Goal: Information Seeking & Learning: Learn about a topic

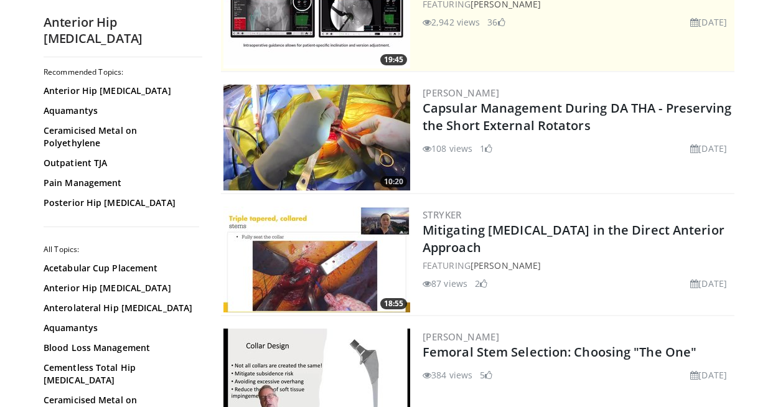
scroll to position [176, 0]
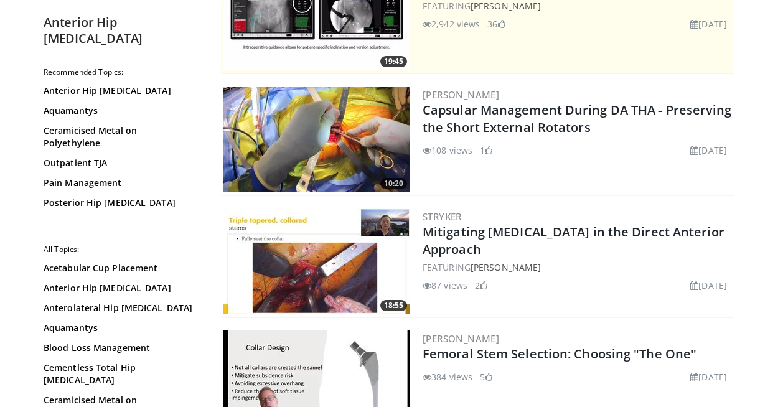
click at [356, 148] on img at bounding box center [317, 140] width 187 height 106
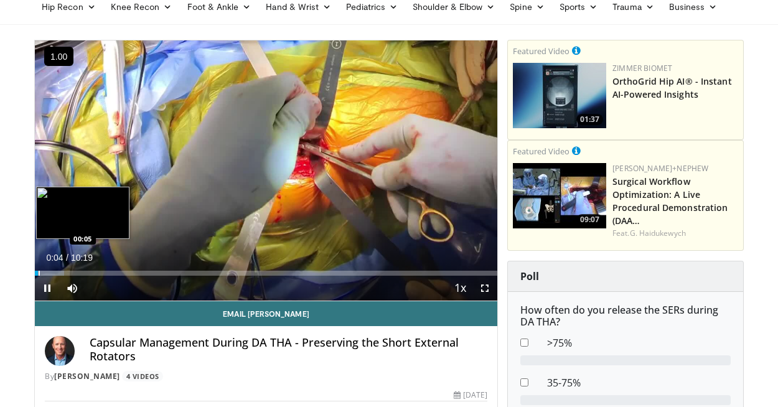
click at [39, 273] on div "Progress Bar" at bounding box center [39, 273] width 1 height 5
click at [40, 273] on div "Progress Bar" at bounding box center [40, 273] width 1 height 5
click at [37, 275] on div "Progress Bar" at bounding box center [37, 273] width 1 height 5
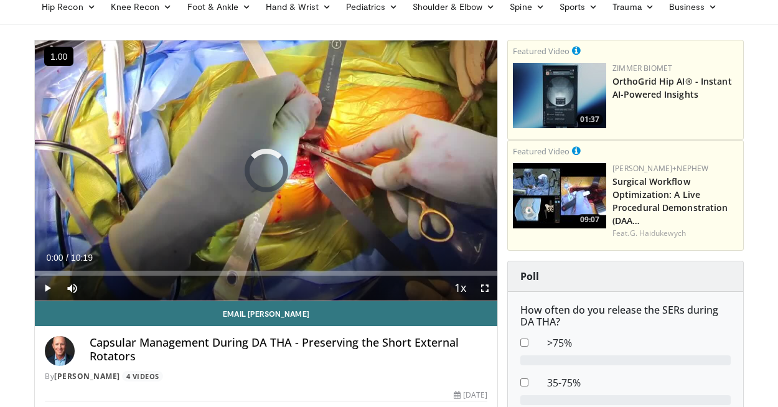
drag, startPoint x: 39, startPoint y: 275, endPoint x: 25, endPoint y: 276, distance: 13.7
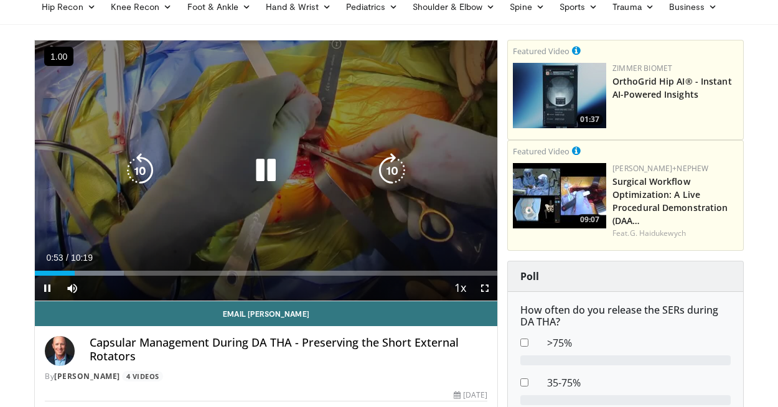
click at [268, 166] on icon "Video Player" at bounding box center [265, 170] width 35 height 35
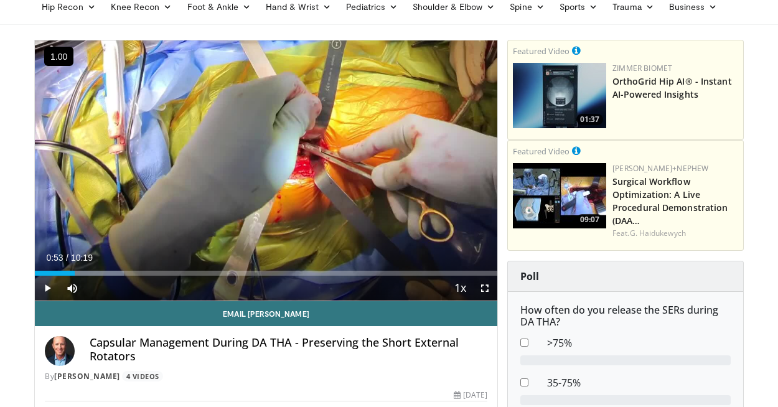
click at [268, 166] on div "10 seconds Tap to unmute" at bounding box center [266, 170] width 463 height 260
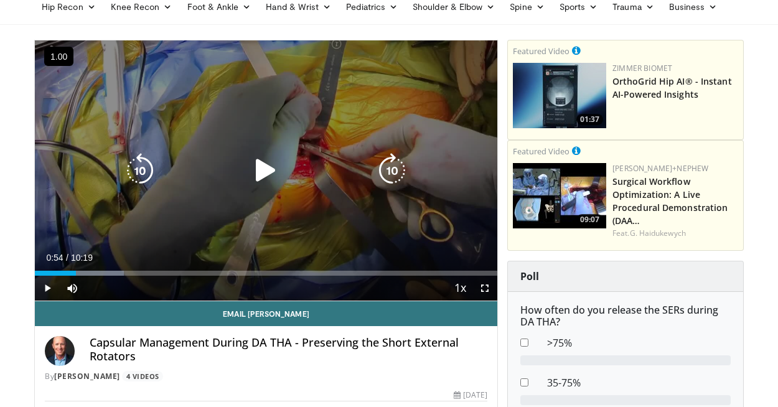
click at [275, 169] on icon "Video Player" at bounding box center [265, 170] width 35 height 35
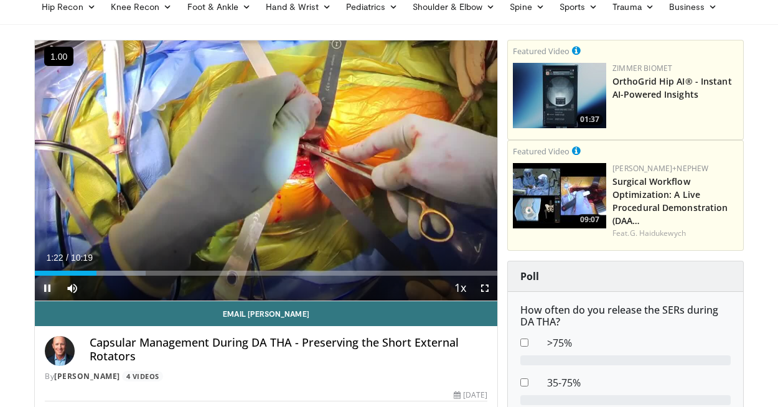
click at [47, 294] on span "Video Player" at bounding box center [47, 288] width 25 height 25
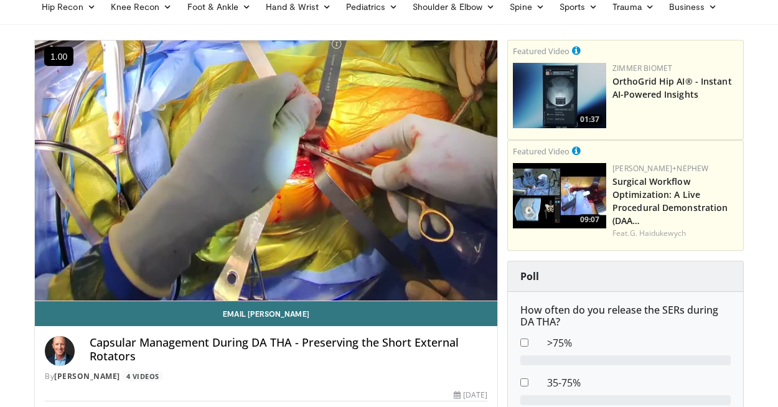
click at [47, 294] on div "10 seconds Tap to unmute" at bounding box center [266, 170] width 463 height 260
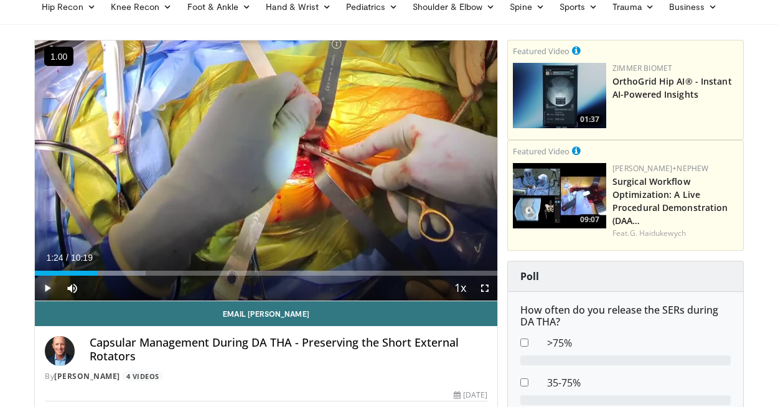
click at [47, 294] on span "Video Player" at bounding box center [47, 288] width 25 height 25
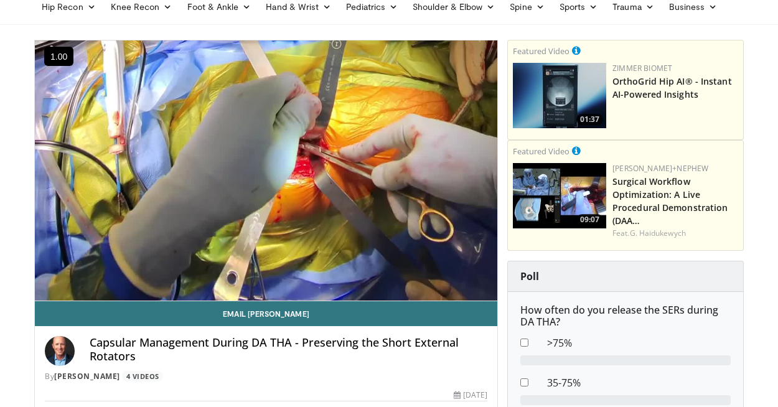
click at [47, 294] on div "10 seconds Tap to unmute" at bounding box center [266, 170] width 463 height 260
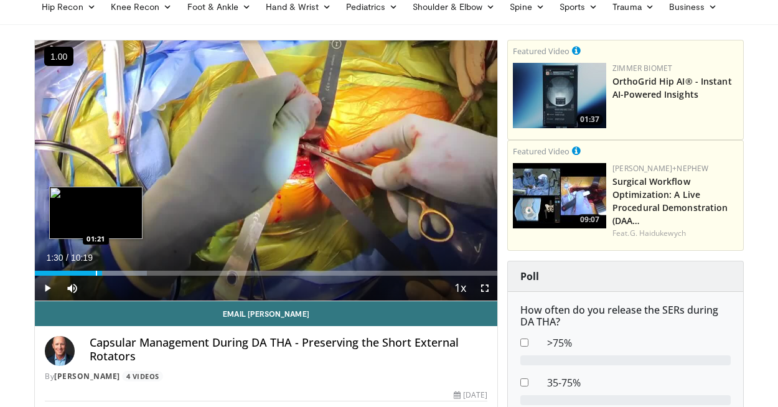
click at [96, 271] on div "Progress Bar" at bounding box center [96, 273] width 1 height 5
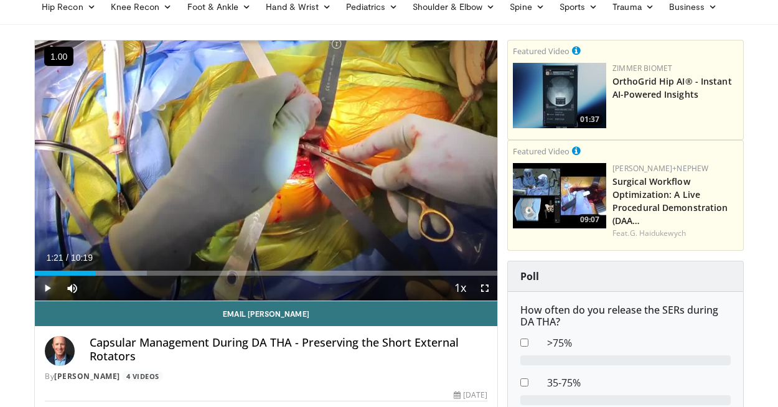
click at [50, 289] on span "Video Player" at bounding box center [47, 288] width 25 height 25
click at [47, 290] on span "Video Player" at bounding box center [47, 288] width 25 height 25
click at [47, 288] on span "Video Player" at bounding box center [47, 288] width 25 height 25
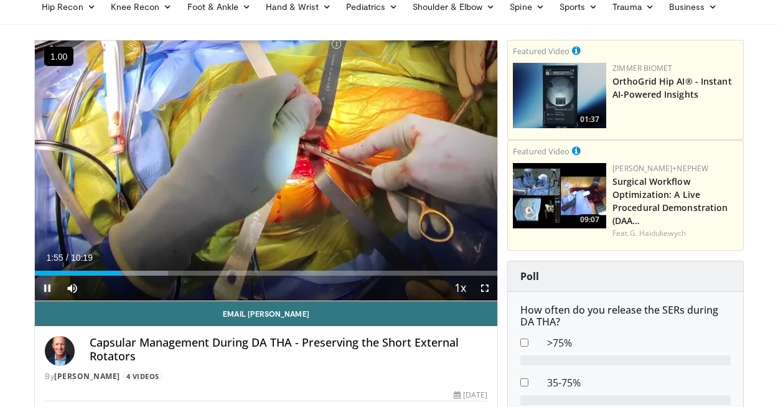
click at [47, 288] on span "Video Player" at bounding box center [47, 288] width 25 height 25
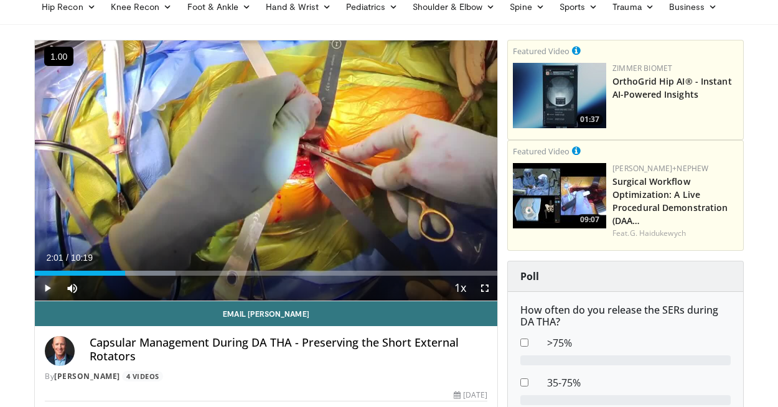
click at [47, 288] on span "Video Player" at bounding box center [47, 288] width 25 height 25
click at [45, 290] on span "Video Player" at bounding box center [47, 288] width 25 height 25
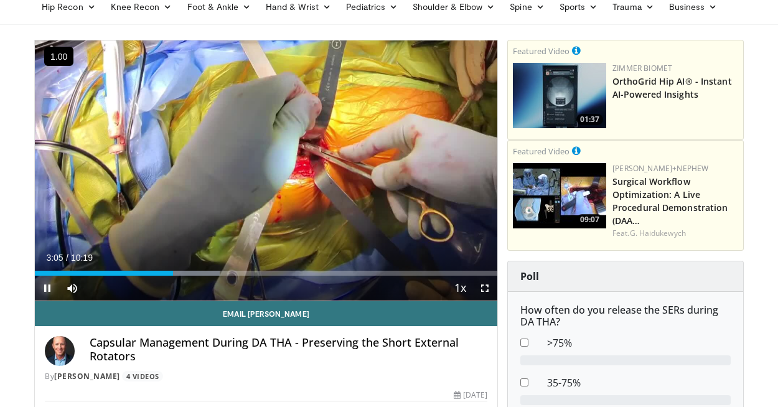
click at [50, 293] on span "Video Player" at bounding box center [47, 288] width 25 height 25
click at [42, 288] on span "Video Player" at bounding box center [47, 288] width 25 height 25
click at [46, 290] on span "Video Player" at bounding box center [47, 288] width 25 height 25
click at [49, 293] on span "Video Player" at bounding box center [47, 288] width 25 height 25
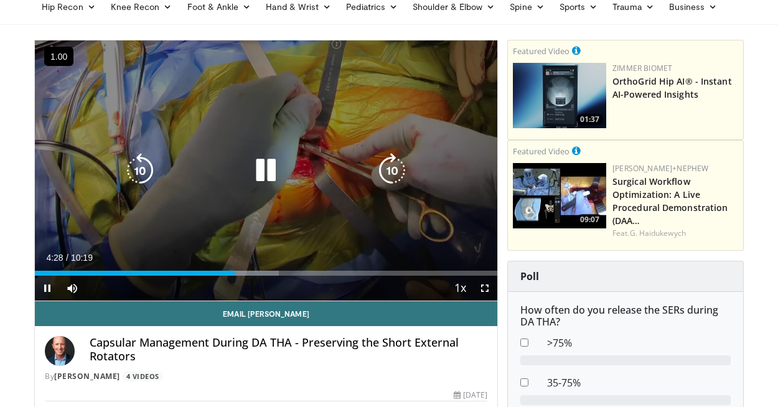
click at [260, 165] on icon "Video Player" at bounding box center [265, 170] width 35 height 35
click at [260, 165] on div "10 seconds Tap to unmute" at bounding box center [266, 170] width 463 height 260
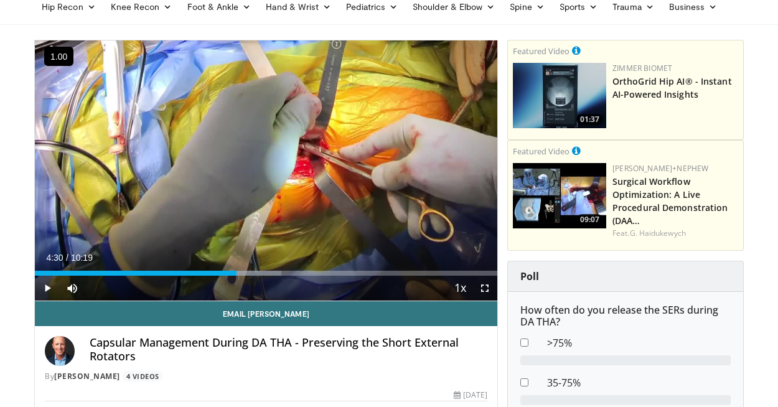
click at [260, 165] on div "10 seconds Tap to unmute" at bounding box center [266, 170] width 463 height 260
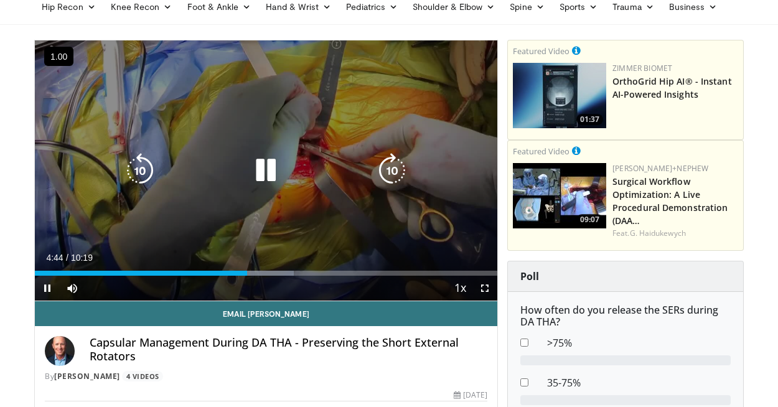
click at [276, 172] on icon "Video Player" at bounding box center [265, 170] width 35 height 35
click at [270, 171] on icon "Video Player" at bounding box center [265, 170] width 35 height 35
click at [263, 174] on icon "Video Player" at bounding box center [265, 170] width 35 height 35
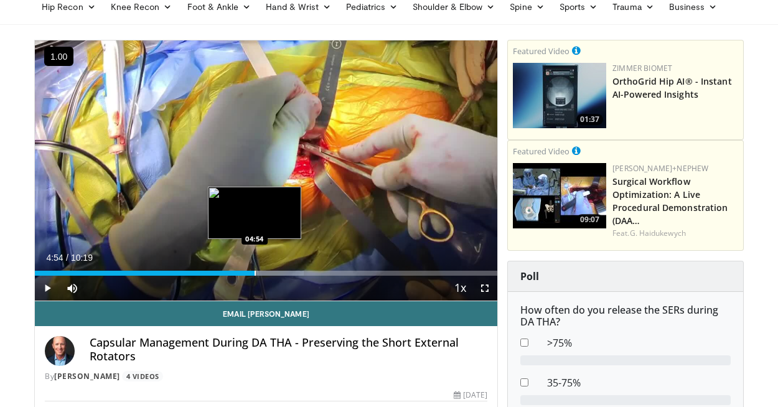
drag, startPoint x: 276, startPoint y: 272, endPoint x: 255, endPoint y: 266, distance: 21.9
click at [255, 266] on div "Loaded : 58.14% 04:54 04:54" at bounding box center [266, 270] width 463 height 12
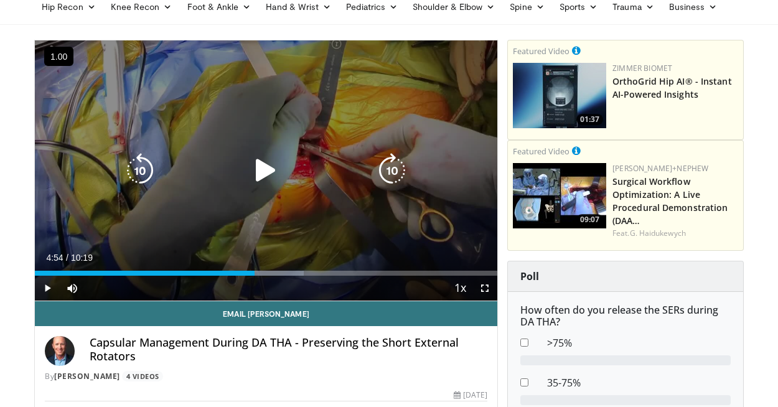
click at [450, 95] on div "10 seconds Tap to unmute" at bounding box center [266, 170] width 463 height 260
click at [146, 166] on icon "Video Player" at bounding box center [140, 170] width 35 height 35
click at [324, 191] on div "10 seconds Tap to unmute" at bounding box center [266, 170] width 463 height 260
click at [268, 174] on icon "Video Player" at bounding box center [265, 170] width 35 height 35
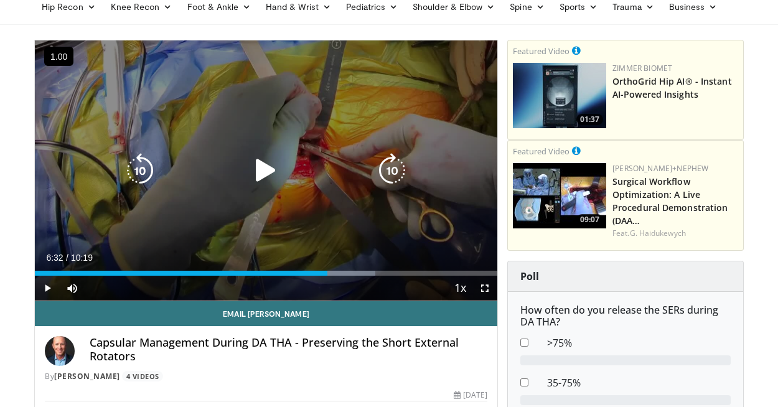
click at [268, 174] on icon "Video Player" at bounding box center [265, 170] width 35 height 35
click at [268, 169] on icon "Video Player" at bounding box center [265, 170] width 35 height 35
click at [275, 174] on icon "Video Player" at bounding box center [265, 170] width 35 height 35
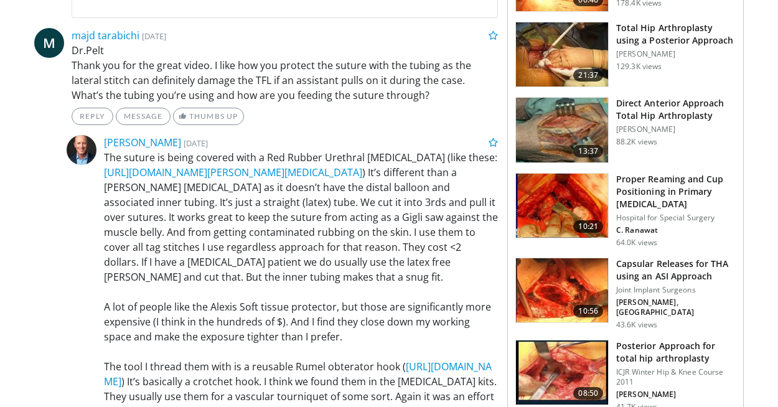
scroll to position [656, 0]
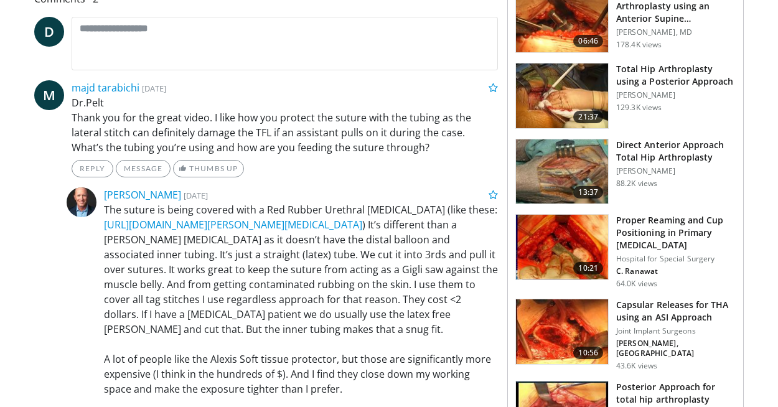
scroll to position [608, 0]
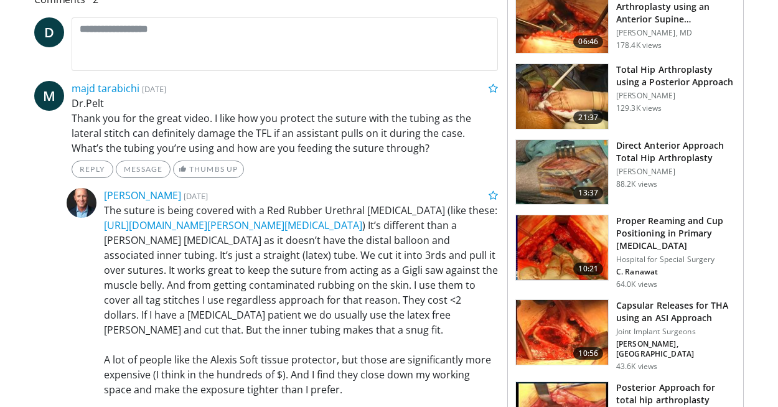
click at [552, 100] on img at bounding box center [562, 96] width 92 height 65
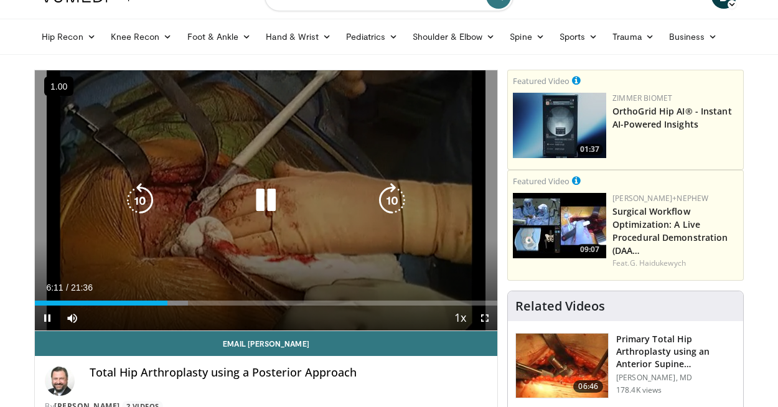
scroll to position [21, 0]
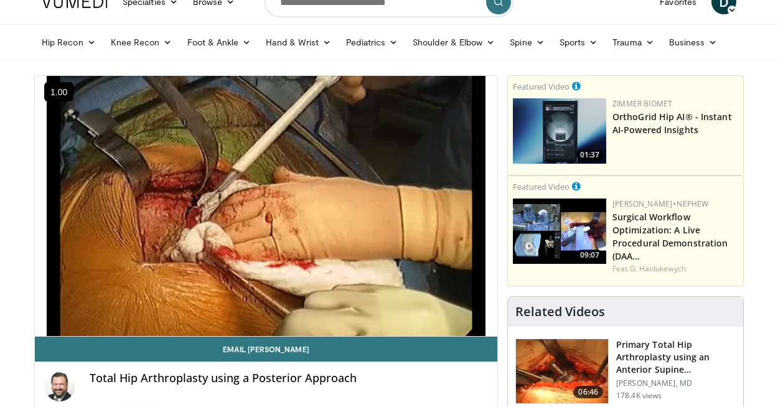
click at [552, 363] on img at bounding box center [562, 371] width 92 height 65
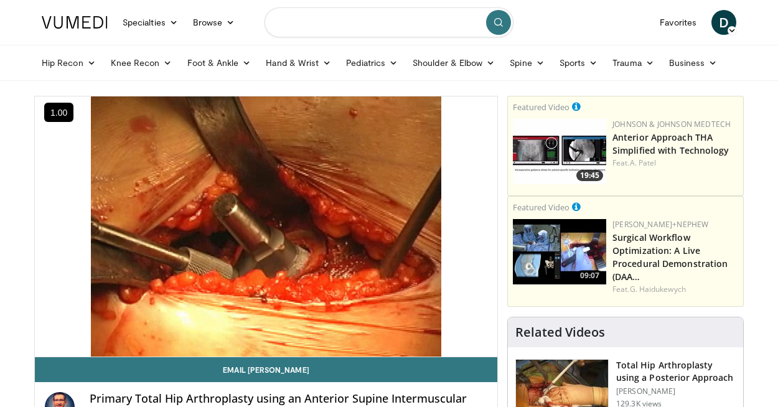
click at [341, 19] on input "Search topics, interventions" at bounding box center [389, 22] width 249 height 30
type input "**********"
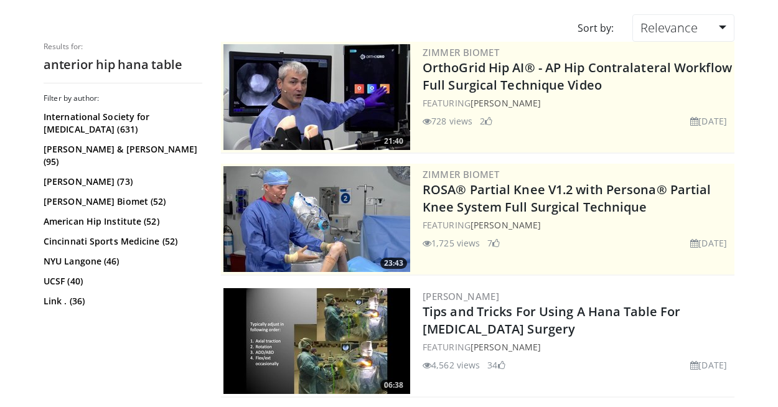
scroll to position [97, 0]
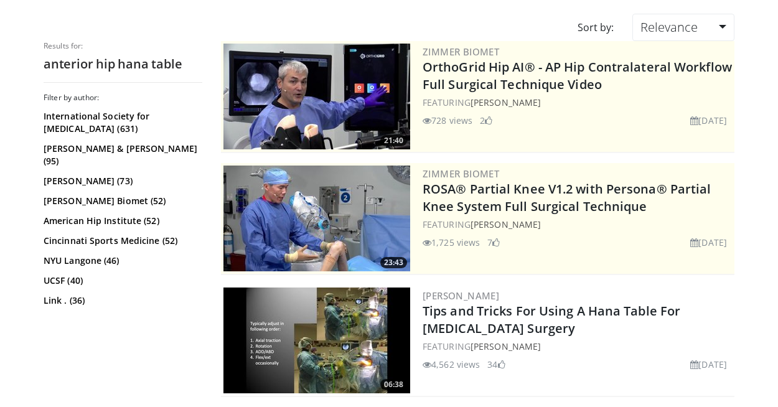
click at [318, 215] on img at bounding box center [317, 219] width 187 height 106
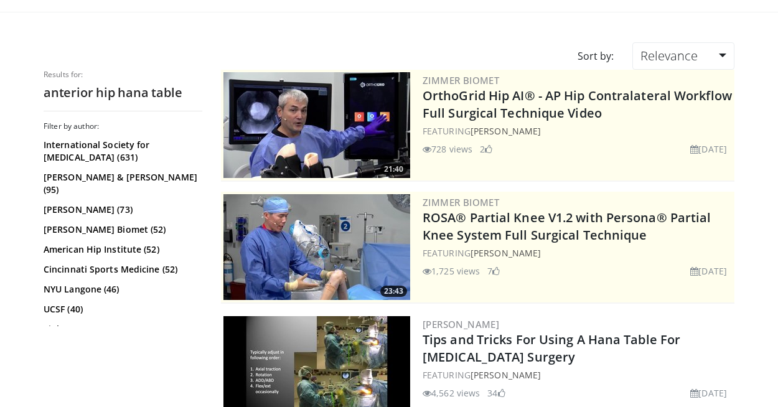
scroll to position [0, 0]
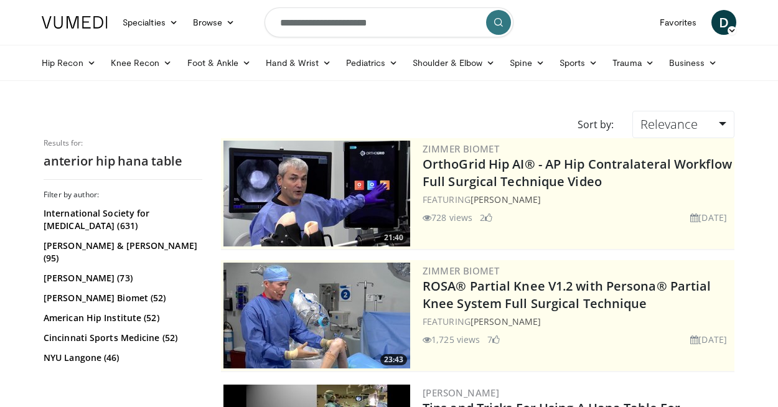
click at [392, 25] on input "**********" at bounding box center [389, 22] width 249 height 30
type input "**********"
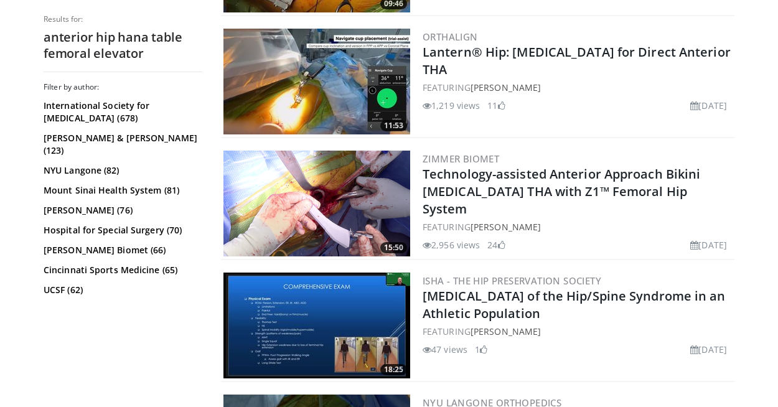
scroll to position [2429, 0]
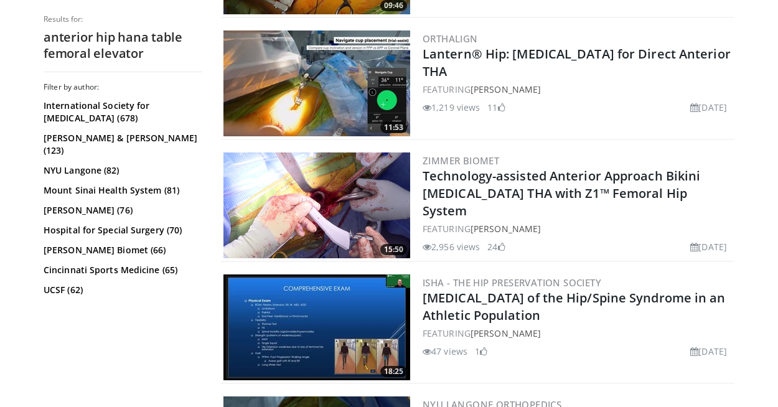
click at [354, 194] on img at bounding box center [317, 206] width 187 height 106
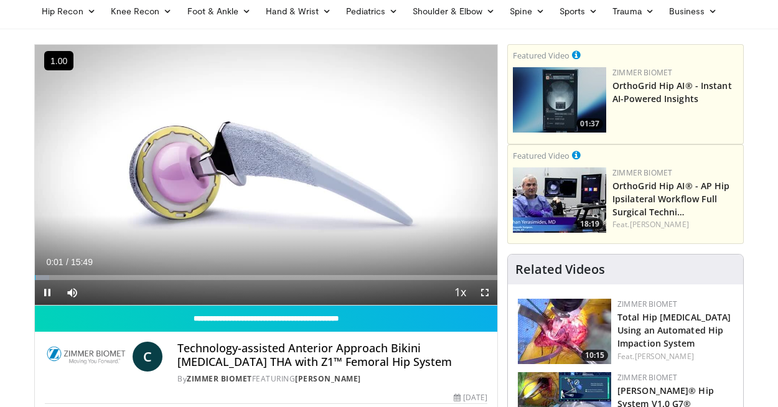
scroll to position [58, 0]
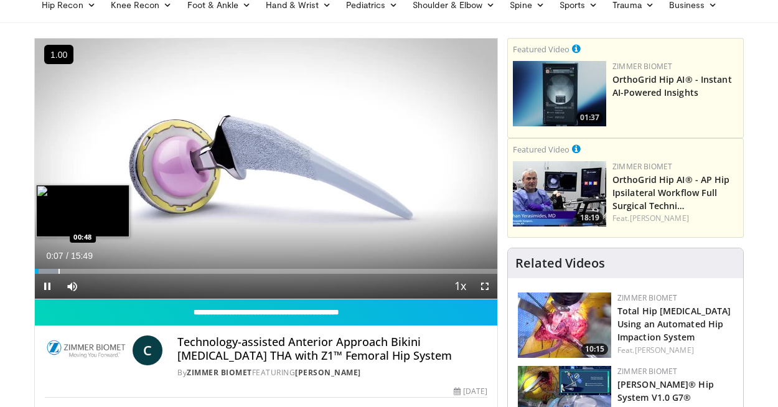
click at [59, 271] on div "Progress Bar" at bounding box center [59, 271] width 1 height 5
click at [77, 270] on div "Progress Bar" at bounding box center [77, 271] width 1 height 5
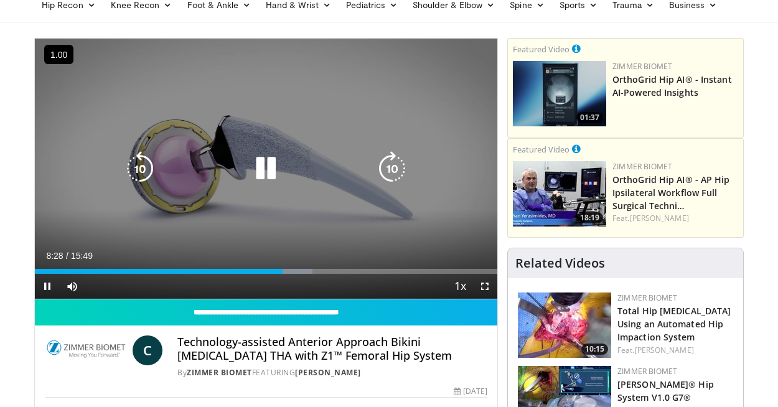
click at [266, 161] on icon "Video Player" at bounding box center [265, 168] width 35 height 35
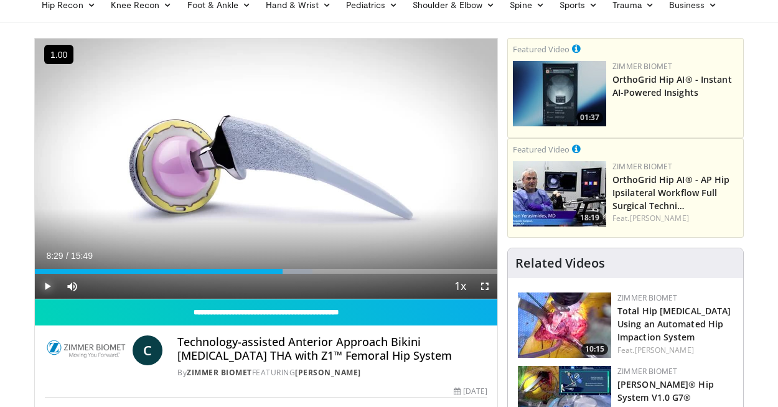
click at [45, 285] on span "Video Player" at bounding box center [47, 286] width 25 height 25
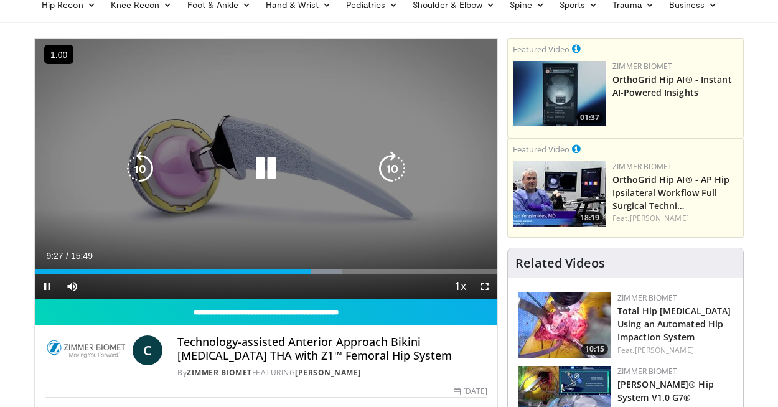
click at [274, 170] on icon "Video Player" at bounding box center [265, 168] width 35 height 35
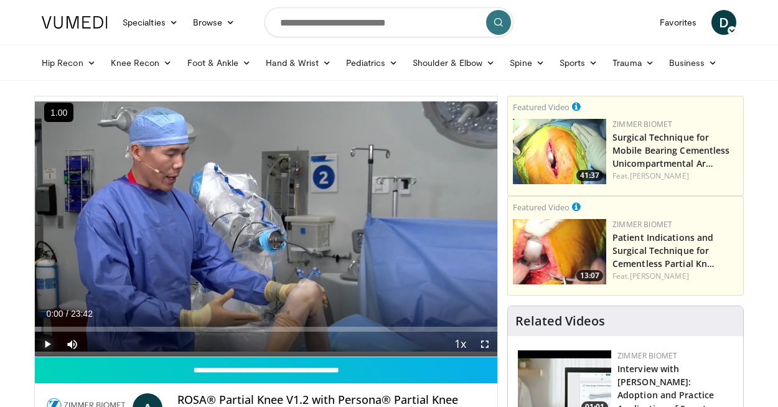
click at [49, 347] on span "Video Player" at bounding box center [47, 344] width 25 height 25
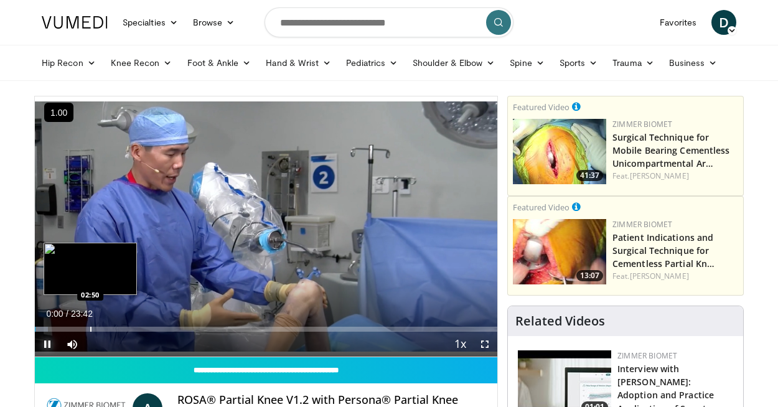
click at [90, 329] on div "Progress Bar" at bounding box center [90, 329] width 1 height 5
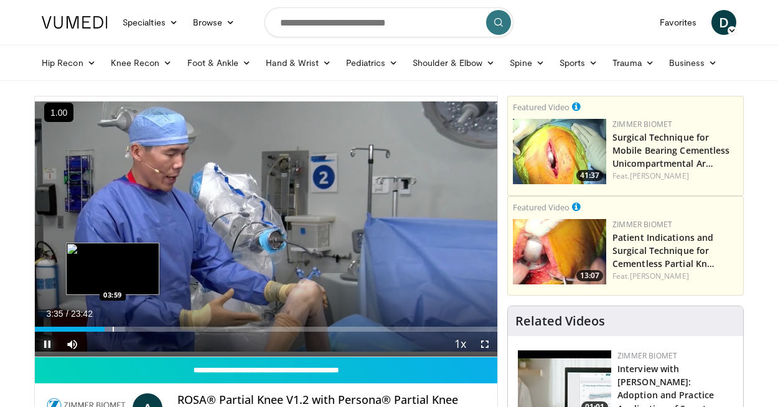
click at [113, 328] on div "Progress Bar" at bounding box center [113, 329] width 1 height 5
click at [128, 329] on div "Progress Bar" at bounding box center [128, 329] width 1 height 5
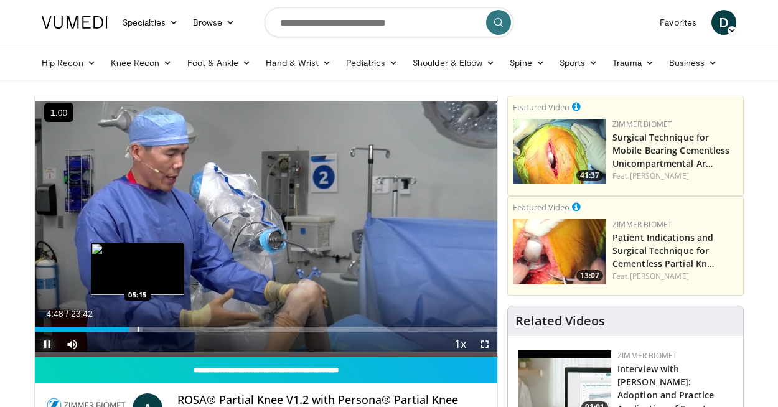
click at [138, 328] on div "Progress Bar" at bounding box center [138, 329] width 1 height 5
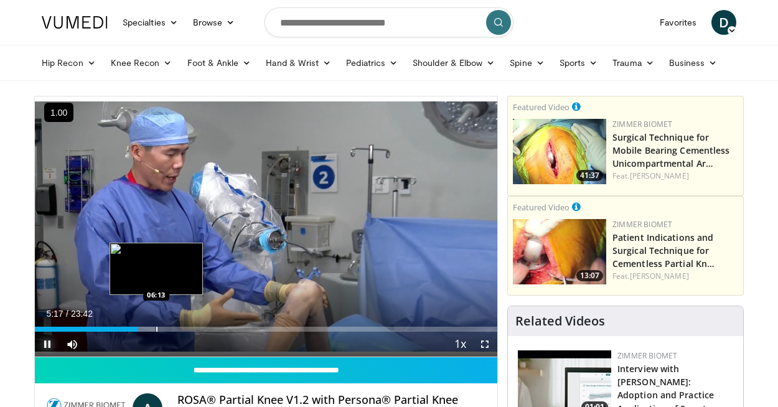
click at [156, 326] on div "Loaded : 26.03% 05:17 06:13" at bounding box center [266, 326] width 463 height 12
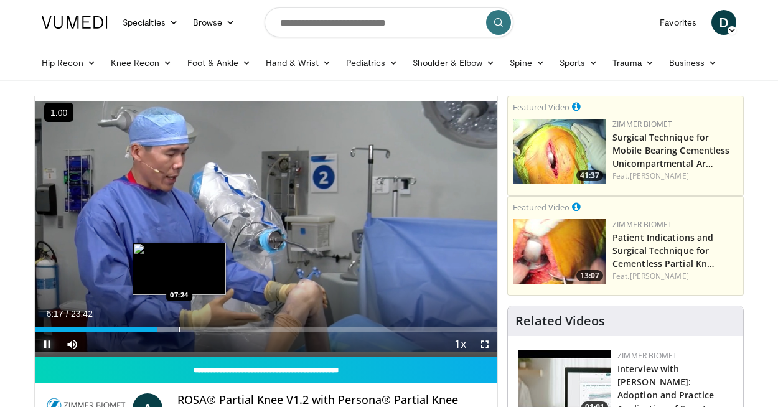
click at [179, 328] on div "Progress Bar" at bounding box center [179, 329] width 1 height 5
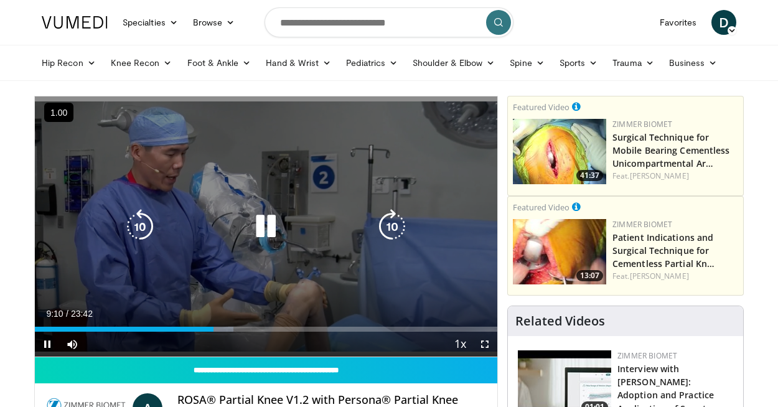
click at [268, 221] on icon "Video Player" at bounding box center [265, 226] width 35 height 35
